Goal: Task Accomplishment & Management: Complete application form

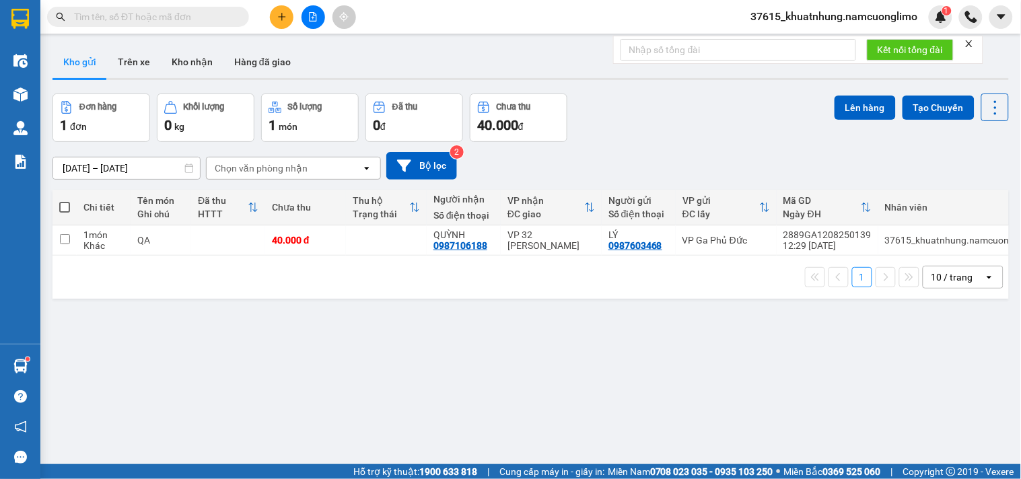
click at [274, 17] on button at bounding box center [282, 17] width 24 height 24
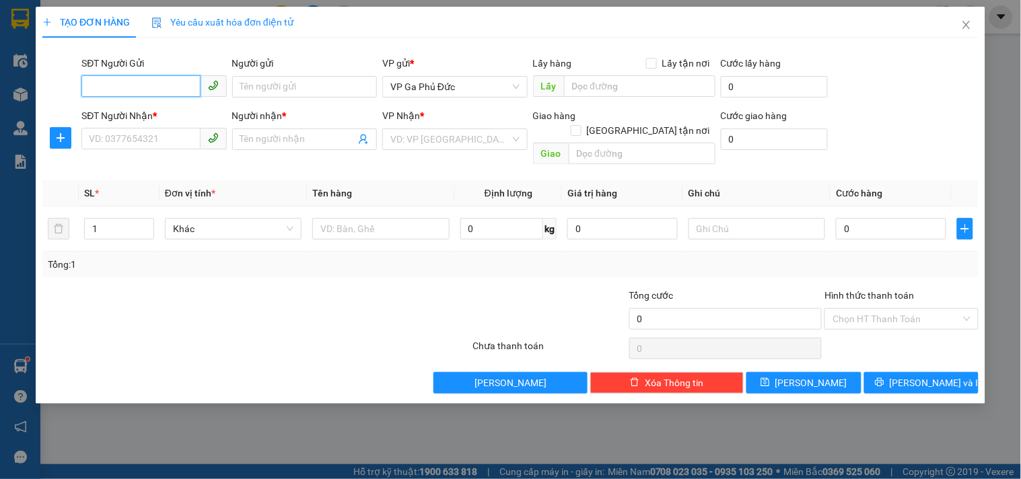
drag, startPoint x: 182, startPoint y: 87, endPoint x: 190, endPoint y: 90, distance: 8.5
click at [182, 86] on input "SĐT Người Gửi" at bounding box center [140, 86] width 118 height 22
type input "0913210153"
click at [252, 85] on input "Người gửi" at bounding box center [304, 87] width 145 height 22
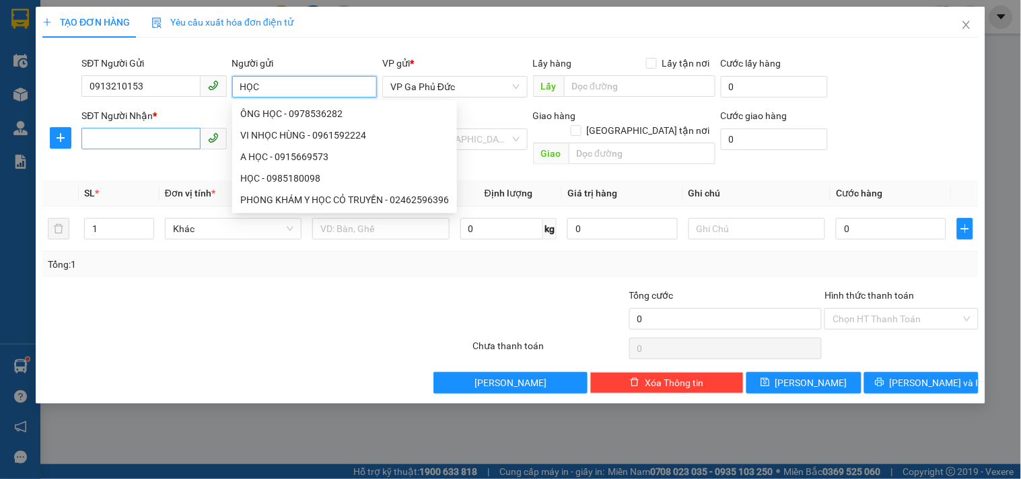
type input "HỌC"
click at [101, 143] on input "SĐT Người Nhận *" at bounding box center [140, 139] width 118 height 22
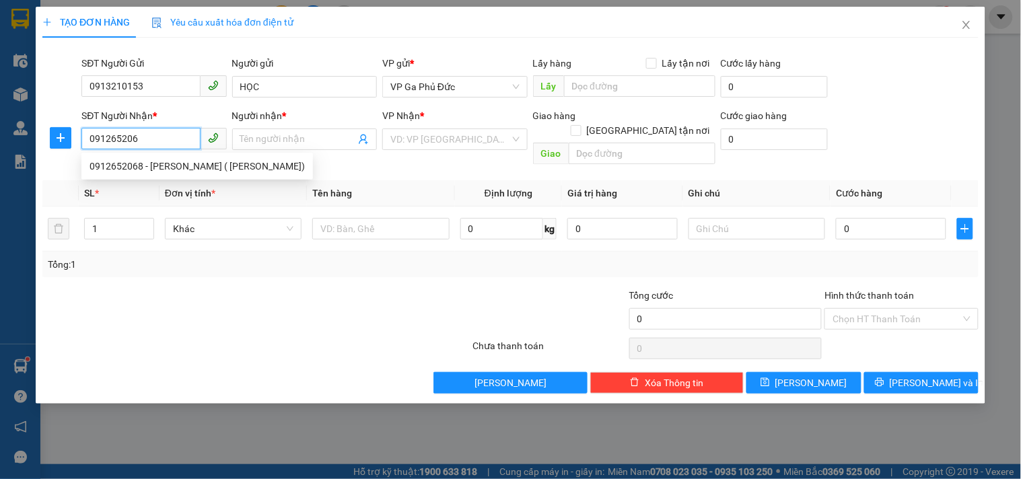
type input "0912652068"
click at [173, 170] on div "0912652068 - [PERSON_NAME] ( [PERSON_NAME])" at bounding box center [197, 166] width 215 height 15
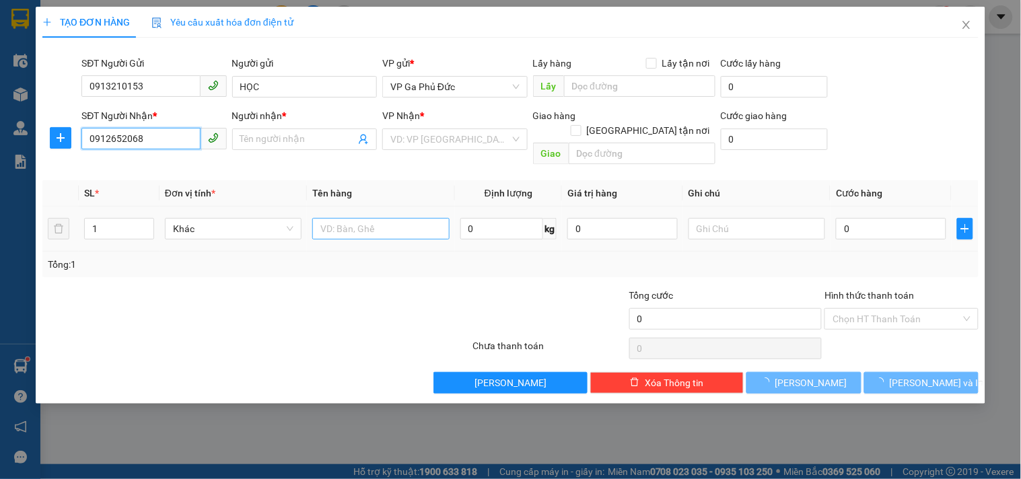
type input "HIỀN PHẠM ( [PERSON_NAME])"
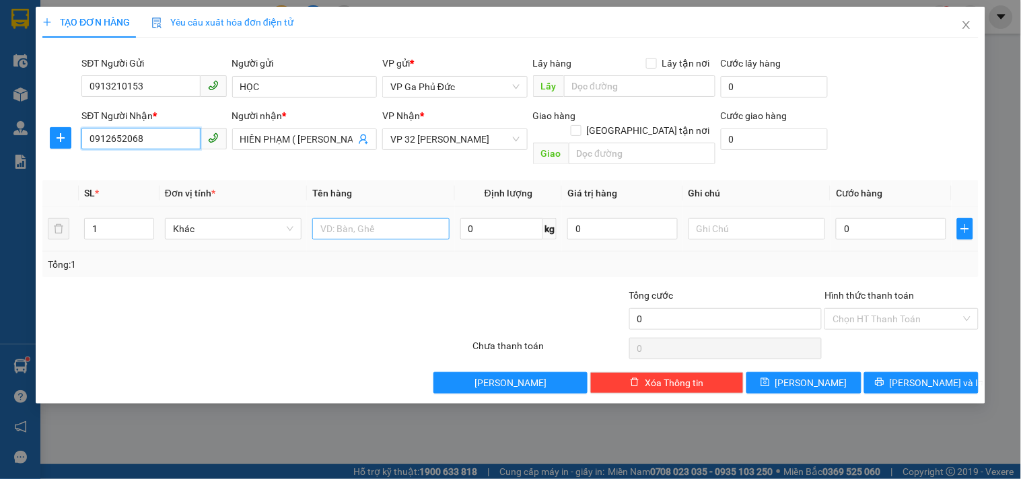
type input "0912652068"
click at [384, 218] on input "text" at bounding box center [380, 229] width 137 height 22
type input "TP"
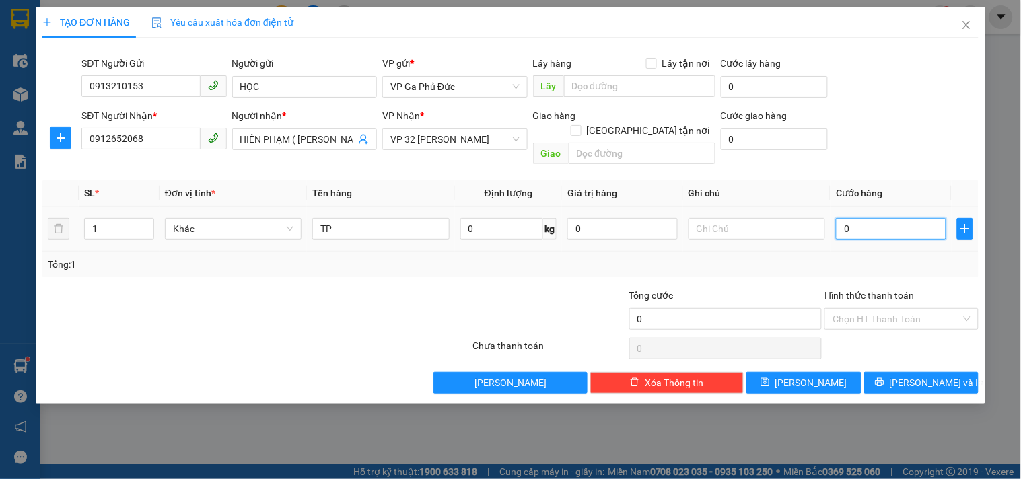
click at [882, 218] on input "0" at bounding box center [891, 229] width 110 height 22
type input "5"
type input "50"
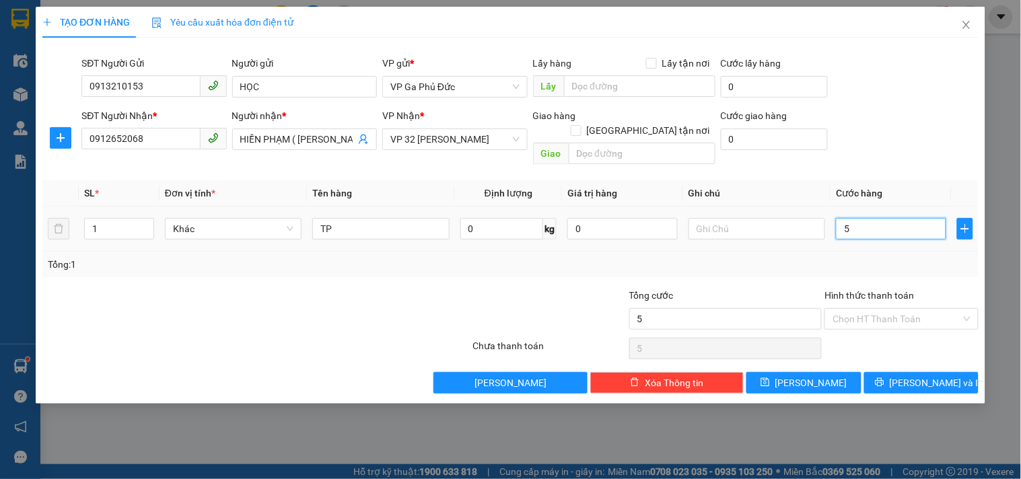
type input "50"
type input "50.000"
click at [900, 309] on input "Hình thức thanh toán" at bounding box center [896, 319] width 128 height 20
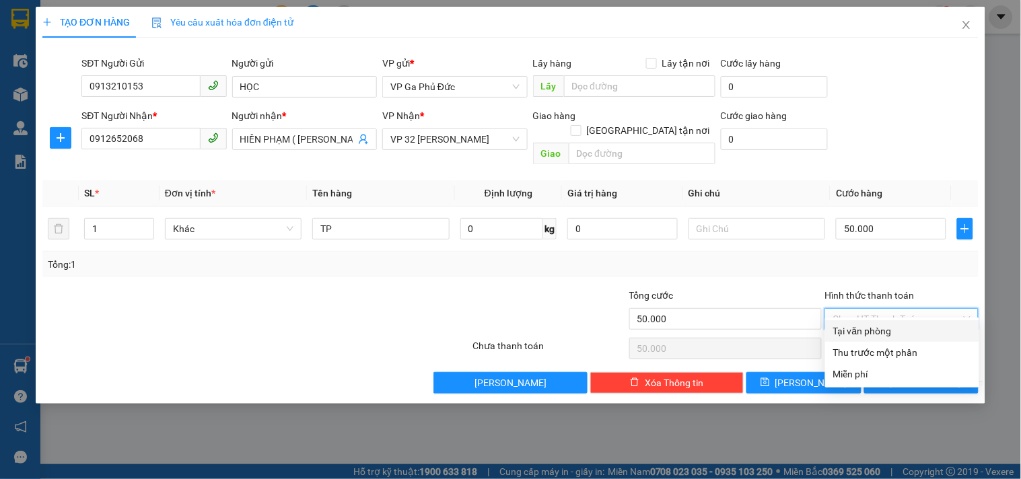
click at [889, 332] on div "Tại văn phòng" at bounding box center [902, 331] width 138 height 15
type input "0"
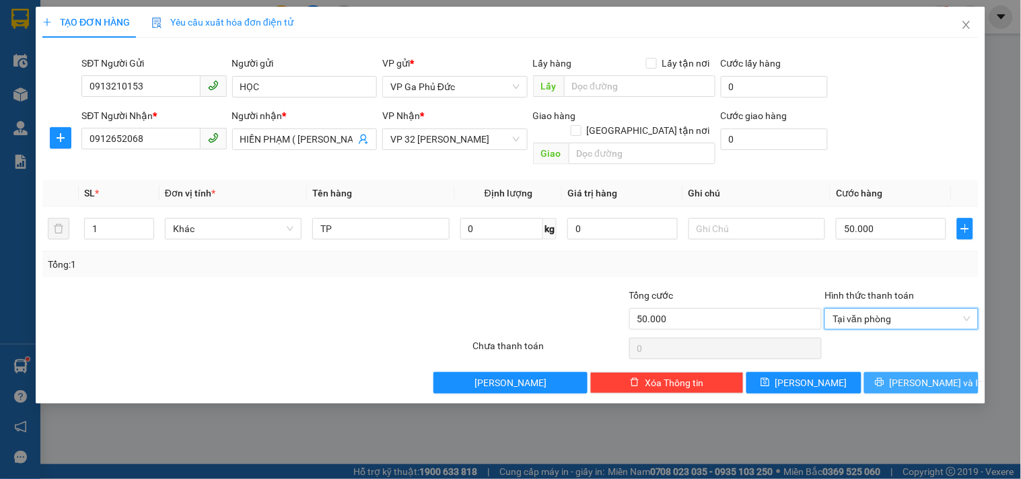
click at [916, 376] on span "[PERSON_NAME] và In" at bounding box center [937, 383] width 94 height 15
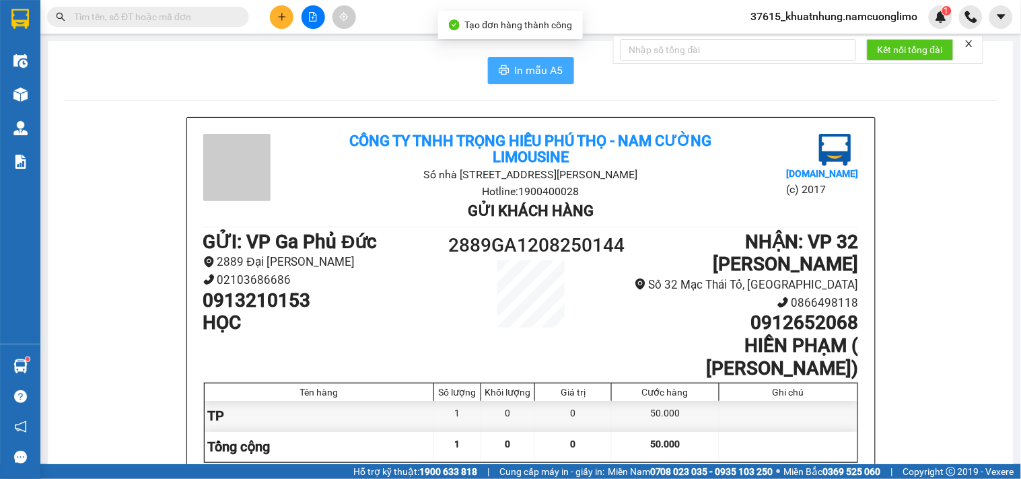
drag, startPoint x: 526, startPoint y: 63, endPoint x: 480, endPoint y: 115, distance: 69.1
click at [526, 64] on span "In mẫu A5" at bounding box center [539, 70] width 48 height 17
